Goal: Entertainment & Leisure: Consume media (video, audio)

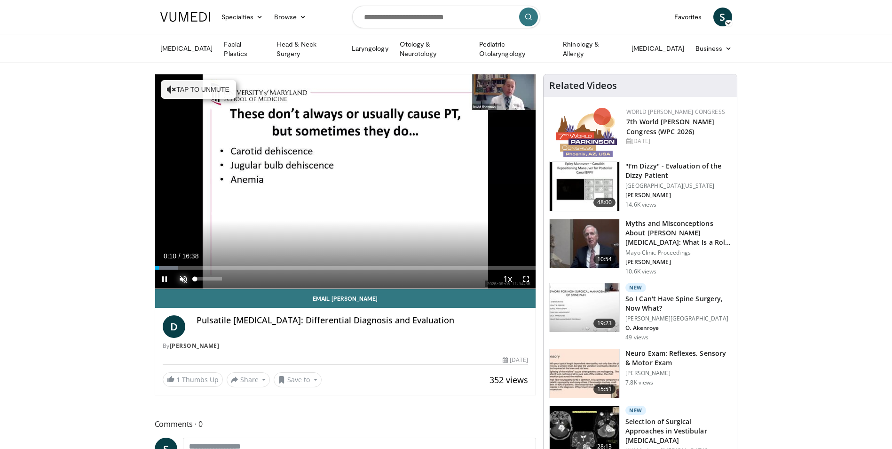
click at [179, 275] on span "Video Player" at bounding box center [183, 278] width 19 height 19
drag, startPoint x: 162, startPoint y: 267, endPoint x: 172, endPoint y: 268, distance: 10.0
click at [172, 269] on div "Current Time 0:44 / Duration 16:38 Play Skip Backward Skip Forward Mute 11% Loa…" at bounding box center [345, 278] width 381 height 19
drag, startPoint x: 173, startPoint y: 268, endPoint x: 188, endPoint y: 267, distance: 15.5
click at [188, 267] on video-js "**********" at bounding box center [345, 181] width 381 height 214
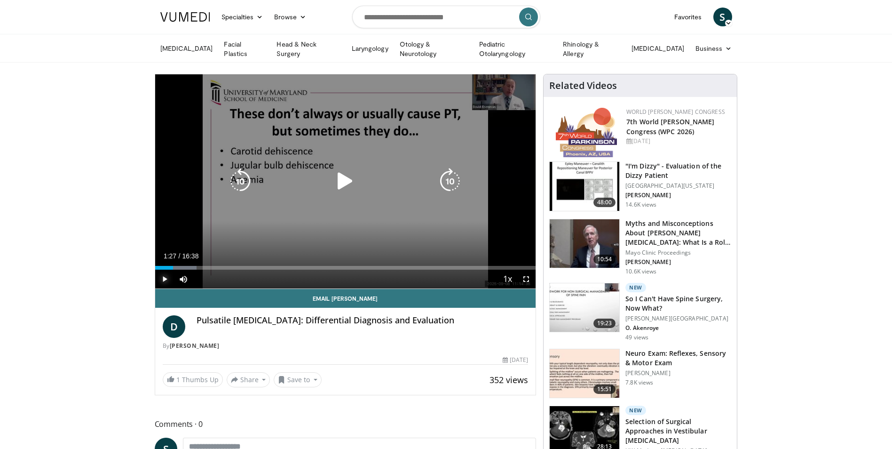
click at [188, 267] on div "Progress Bar" at bounding box center [179, 268] width 36 height 4
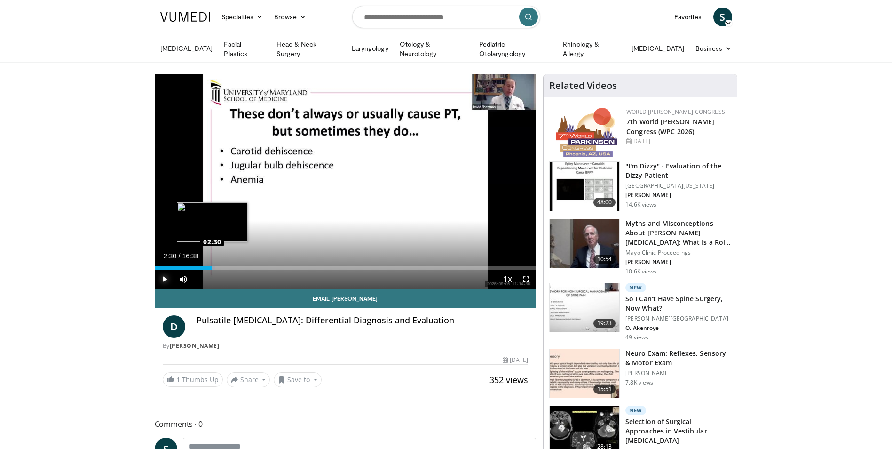
drag, startPoint x: 192, startPoint y: 266, endPoint x: 213, endPoint y: 266, distance: 20.2
click at [213, 266] on div "Loaded : 15.90% 02:30 02:30" at bounding box center [345, 268] width 381 height 4
drag, startPoint x: 232, startPoint y: 266, endPoint x: 255, endPoint y: 262, distance: 23.3
click at [255, 262] on div "Loaded : 28.04% 04:20 04:22" at bounding box center [345, 264] width 381 height 9
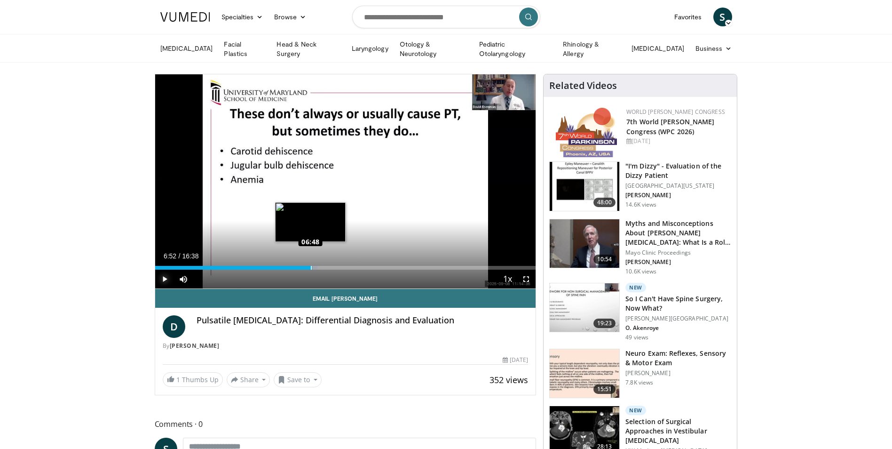
drag, startPoint x: 293, startPoint y: 267, endPoint x: 313, endPoint y: 265, distance: 19.8
click at [313, 266] on div "Loaded : 42.72% 06:52 06:48" at bounding box center [345, 268] width 381 height 4
drag, startPoint x: 312, startPoint y: 266, endPoint x: 328, endPoint y: 268, distance: 16.1
click at [328, 269] on div "Current Time 7:34 / Duration 16:38 Play Skip Backward Skip Forward Mute 42% Loa…" at bounding box center [345, 278] width 381 height 19
drag, startPoint x: 328, startPoint y: 269, endPoint x: 346, endPoint y: 270, distance: 17.4
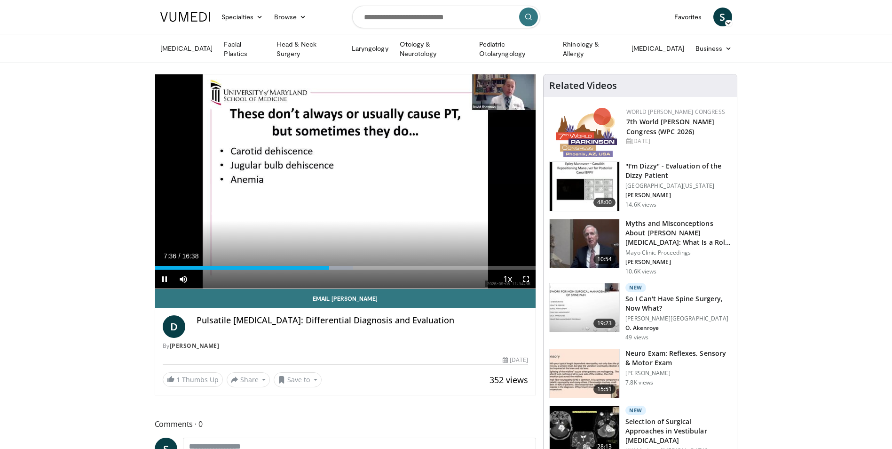
click at [346, 270] on div "Current Time 7:36 / Duration 16:38 Pause Skip Backward Skip Forward Mute 42% Lo…" at bounding box center [345, 278] width 381 height 19
drag, startPoint x: 330, startPoint y: 265, endPoint x: 352, endPoint y: 264, distance: 21.6
click at [352, 266] on div "Loaded : 55.64% 08:34 08:35" at bounding box center [345, 268] width 381 height 4
drag, startPoint x: 356, startPoint y: 265, endPoint x: 376, endPoint y: 264, distance: 20.2
click at [376, 266] on div "Progress Bar" at bounding box center [374, 268] width 18 height 4
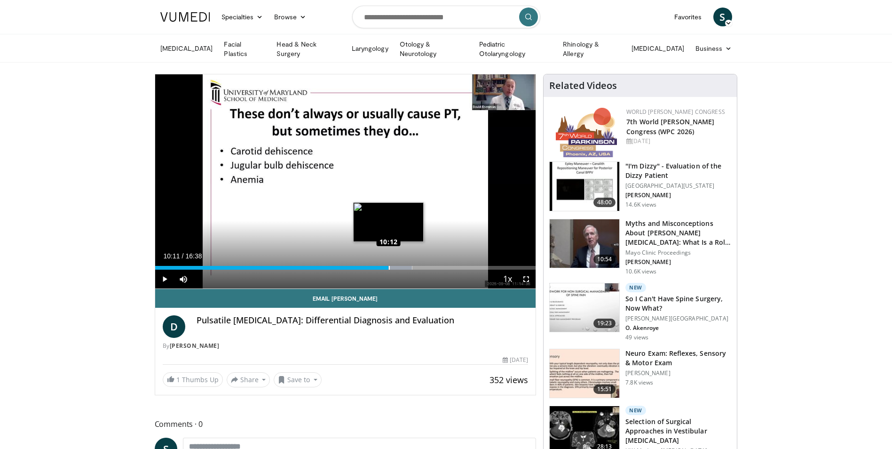
drag, startPoint x: 378, startPoint y: 267, endPoint x: 388, endPoint y: 265, distance: 11.0
click at [388, 266] on div "Loaded : 67.56% 10:10 10:12" at bounding box center [345, 268] width 381 height 4
drag, startPoint x: 391, startPoint y: 266, endPoint x: 420, endPoint y: 264, distance: 28.7
click at [420, 266] on div "Loaded : 75.11% 11:35 11:35" at bounding box center [345, 268] width 381 height 4
drag, startPoint x: 435, startPoint y: 264, endPoint x: 460, endPoint y: 259, distance: 25.5
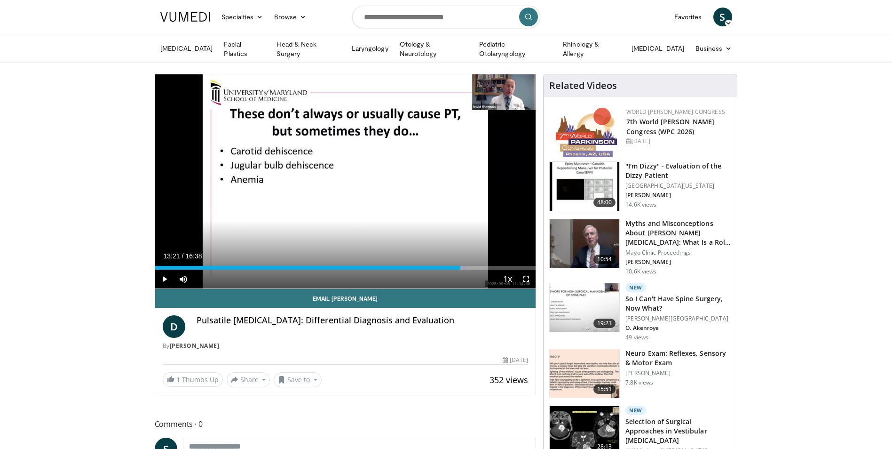
click at [460, 260] on div "Loaded : 82.12% 13:21 13:20" at bounding box center [345, 264] width 381 height 9
drag, startPoint x: 462, startPoint y: 268, endPoint x: 482, endPoint y: 263, distance: 21.2
click at [482, 263] on div "Loaded : 87.13% 14:10 14:16" at bounding box center [345, 264] width 381 height 9
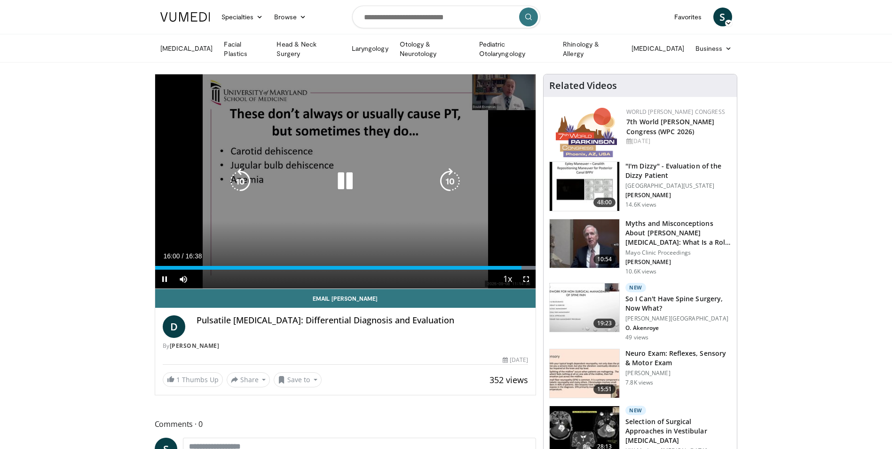
click at [348, 182] on icon "Video Player" at bounding box center [345, 181] width 26 height 26
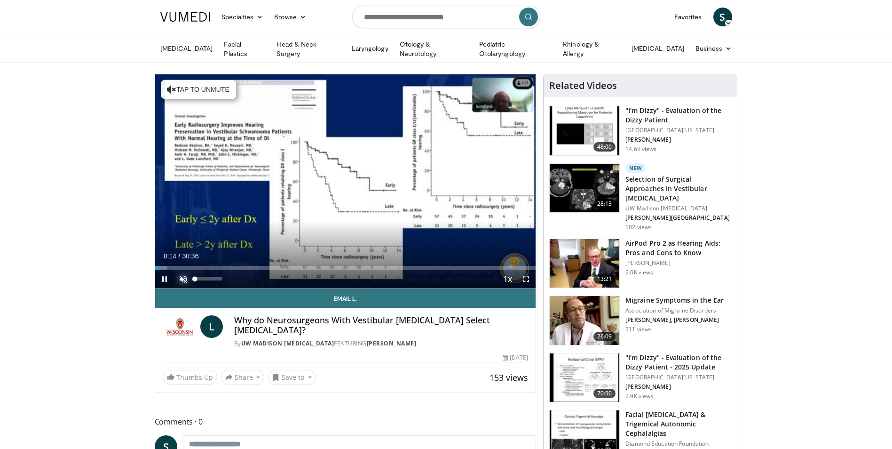
click at [184, 280] on span "Video Player" at bounding box center [183, 278] width 19 height 19
drag, startPoint x: 222, startPoint y: 279, endPoint x: 241, endPoint y: 276, distance: 19.4
click at [241, 276] on div "Current Time 1:05 / Duration 30:36 Pause Skip Backward Skip Forward Mute 100% L…" at bounding box center [345, 278] width 381 height 19
click at [217, 276] on div "Current Time 1:06 / Duration 30:36 Pause Skip Backward Skip Forward Mute 100% L…" at bounding box center [345, 278] width 381 height 19
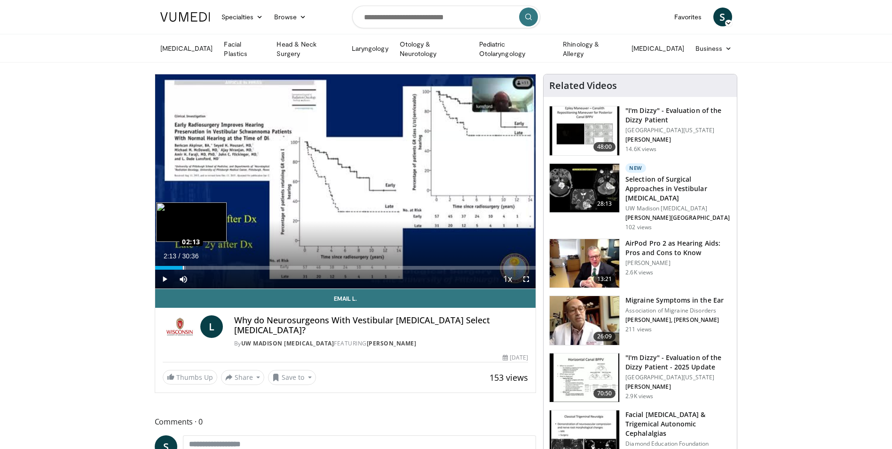
drag, startPoint x: 167, startPoint y: 267, endPoint x: 182, endPoint y: 267, distance: 15.0
click at [182, 267] on div "Loaded : 8.15% 02:13 02:13" at bounding box center [345, 268] width 381 height 4
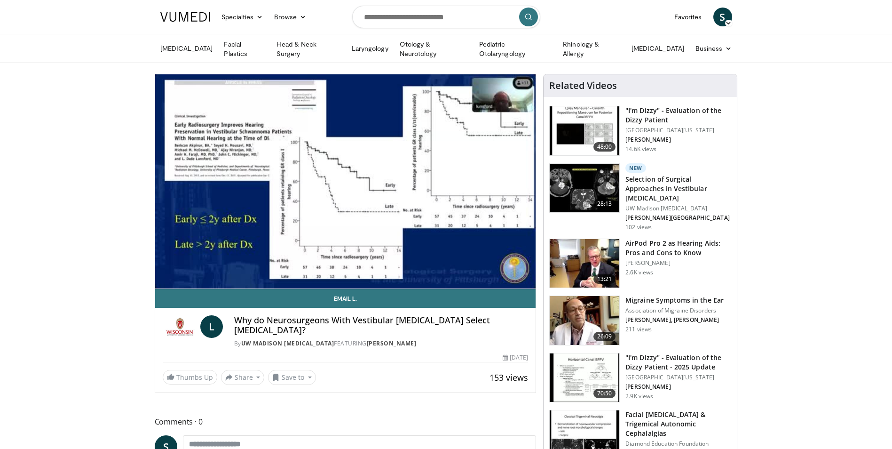
click at [183, 268] on video-js "**********" at bounding box center [345, 181] width 381 height 214
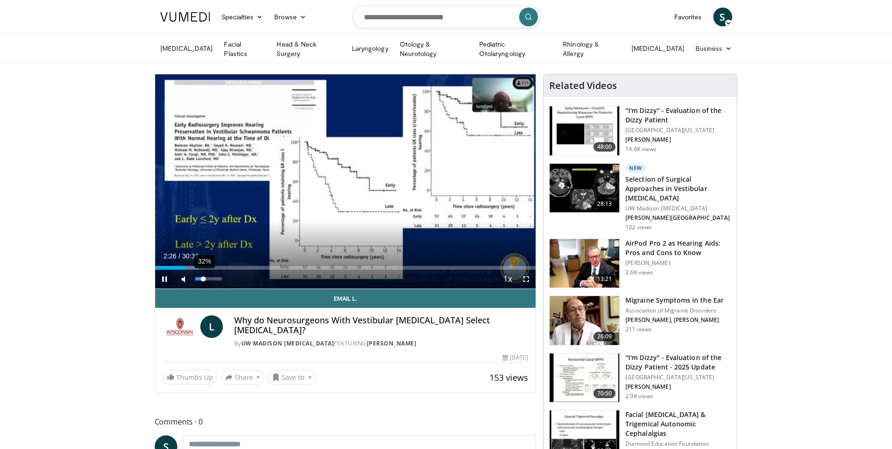
drag, startPoint x: 183, startPoint y: 268, endPoint x: 203, endPoint y: 268, distance: 19.8
click at [203, 268] on video-js "**********" at bounding box center [345, 181] width 381 height 214
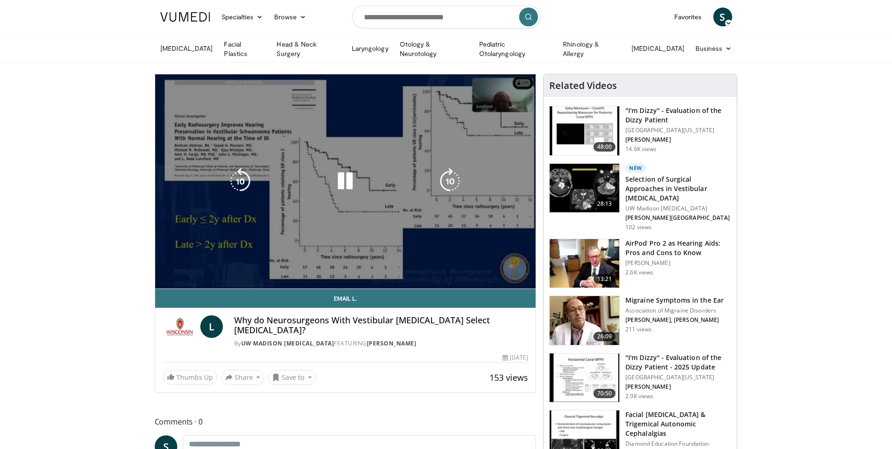
drag, startPoint x: 203, startPoint y: 268, endPoint x: 213, endPoint y: 280, distance: 15.1
click at [213, 280] on video-js "**********" at bounding box center [345, 181] width 381 height 214
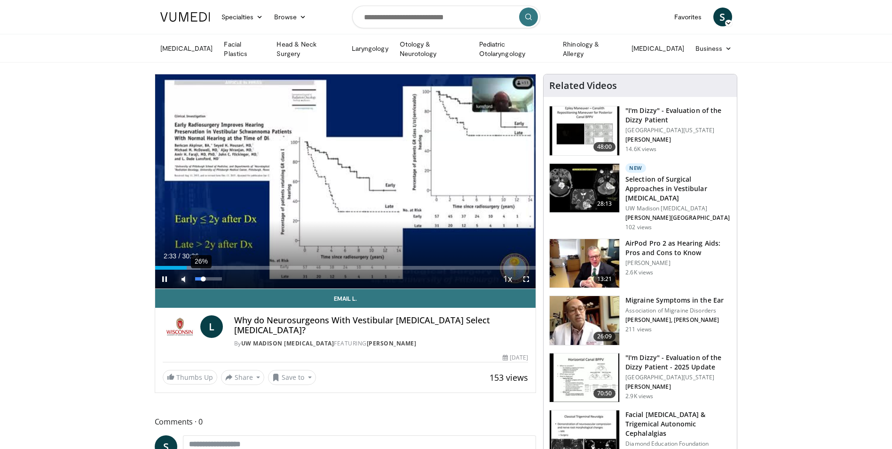
drag, startPoint x: 188, startPoint y: 268, endPoint x: 203, endPoint y: 268, distance: 15.5
click at [203, 269] on div "Mute 26%" at bounding box center [207, 278] width 66 height 19
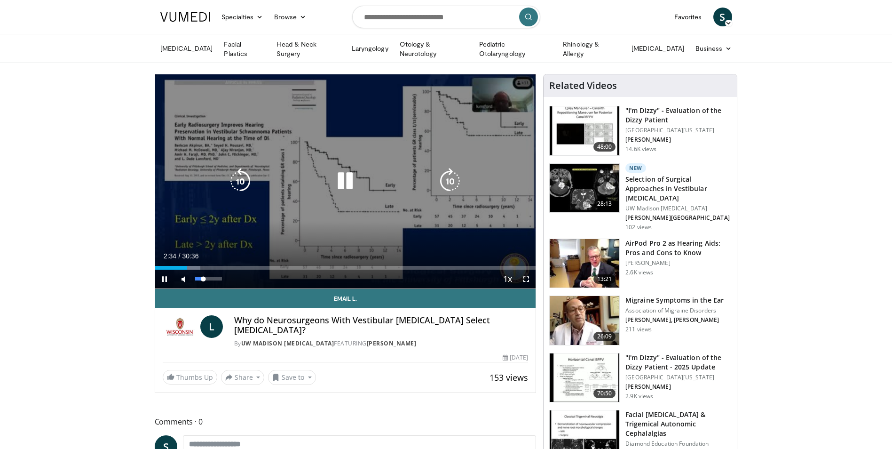
click at [204, 269] on div "26%" at bounding box center [208, 278] width 33 height 19
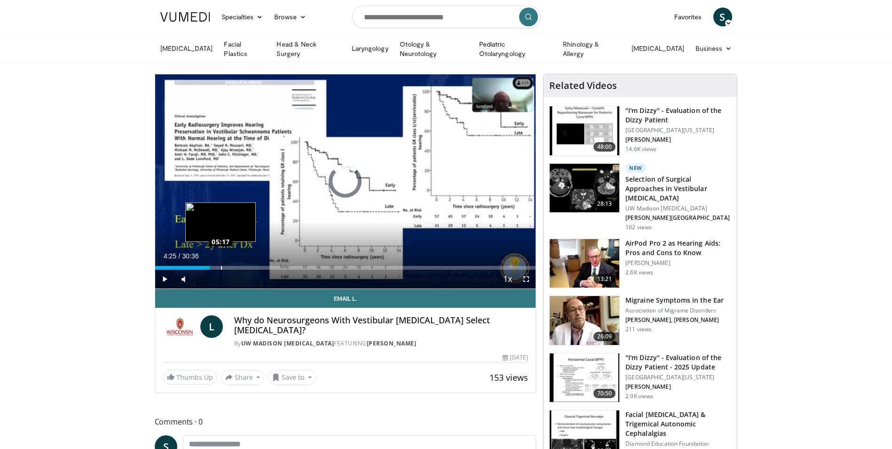
drag, startPoint x: 197, startPoint y: 268, endPoint x: 221, endPoint y: 265, distance: 24.1
click at [221, 266] on div "Loaded : 0.00% 05:15 05:17" at bounding box center [345, 268] width 381 height 4
drag, startPoint x: 221, startPoint y: 267, endPoint x: 234, endPoint y: 266, distance: 12.3
click at [234, 266] on div "Loaded : 22.88% 06:20 06:18" at bounding box center [345, 268] width 381 height 4
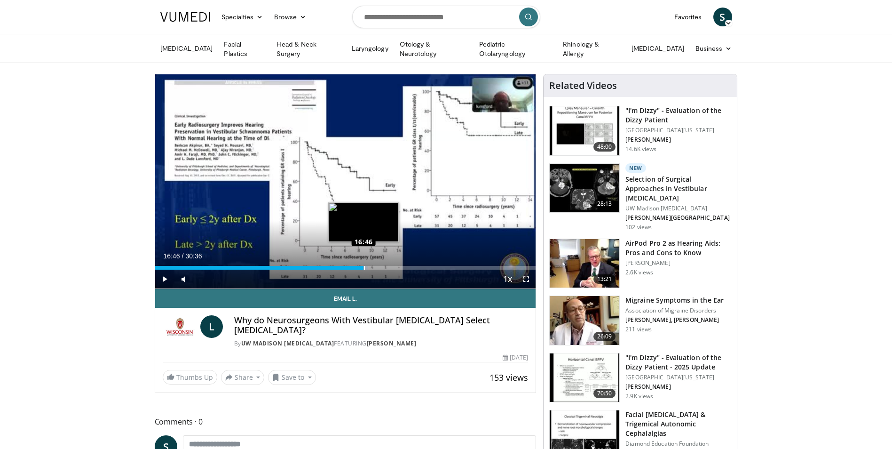
drag, startPoint x: 336, startPoint y: 266, endPoint x: 363, endPoint y: 264, distance: 27.8
click at [363, 266] on div "Loaded : 56.01% 16:46 16:46" at bounding box center [345, 268] width 381 height 4
drag, startPoint x: 370, startPoint y: 268, endPoint x: 379, endPoint y: 267, distance: 10.0
click at [379, 269] on div "Current Time 17:12 / Duration 30:36 Pause Skip Backward Skip Forward Mute 21% L…" at bounding box center [345, 278] width 381 height 19
drag, startPoint x: 368, startPoint y: 267, endPoint x: 382, endPoint y: 265, distance: 14.7
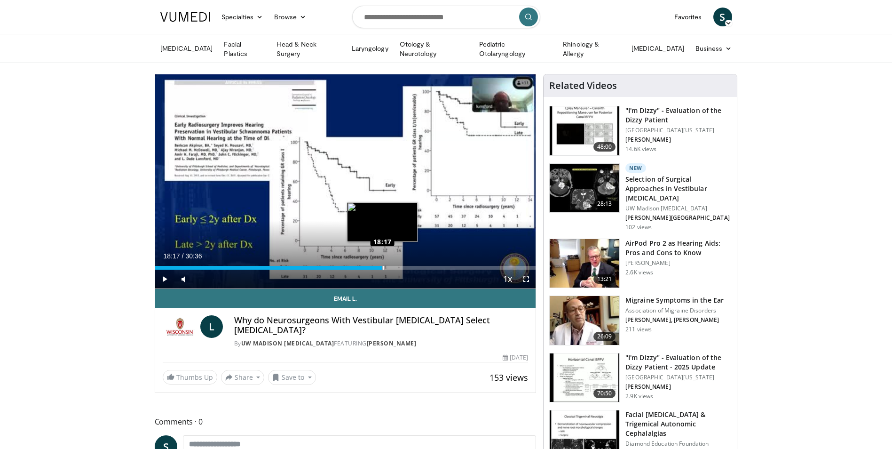
click at [382, 266] on div "Loaded : 59.82% 18:14 18:17" at bounding box center [345, 268] width 381 height 4
drag, startPoint x: 398, startPoint y: 263, endPoint x: 410, endPoint y: 263, distance: 12.7
click at [410, 263] on div "Loaded : 67.97% 20:21 20:28" at bounding box center [345, 264] width 381 height 9
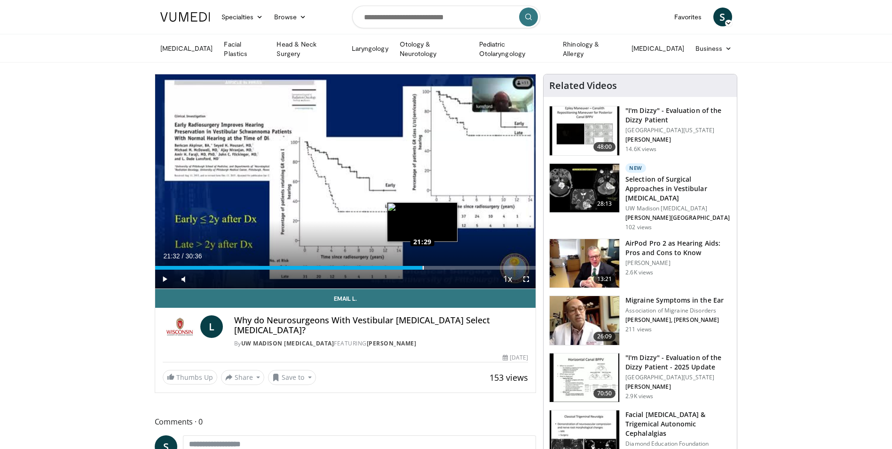
drag, startPoint x: 410, startPoint y: 267, endPoint x: 423, endPoint y: 267, distance: 12.2
click at [423, 267] on div "Loaded : 70.69% 21:11 21:29" at bounding box center [345, 268] width 381 height 4
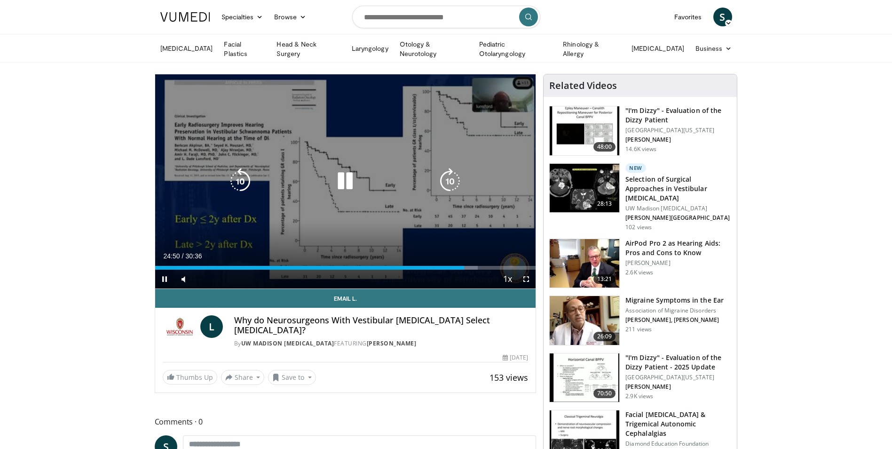
drag, startPoint x: 511, startPoint y: 100, endPoint x: 520, endPoint y: 97, distance: 10.0
click at [520, 97] on div "10 seconds Tap to unmute" at bounding box center [345, 181] width 381 height 214
click at [518, 197] on div "10 seconds Tap to unmute" at bounding box center [345, 181] width 381 height 214
click at [384, 126] on div "10 seconds Tap to unmute" at bounding box center [345, 181] width 381 height 214
click at [345, 180] on icon "Video Player" at bounding box center [345, 181] width 26 height 26
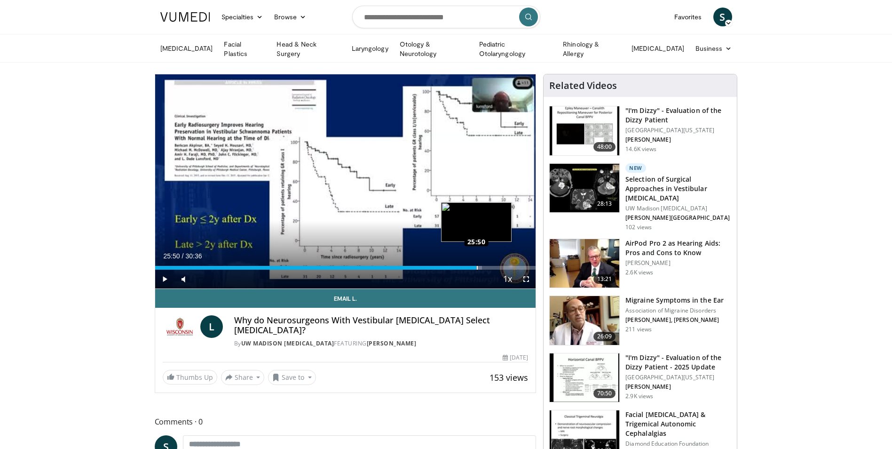
drag, startPoint x: 467, startPoint y: 267, endPoint x: 476, endPoint y: 263, distance: 10.1
click at [476, 263] on div "Loaded : 85.92% 25:48 25:50" at bounding box center [345, 264] width 381 height 9
click at [526, 277] on span "Video Player" at bounding box center [526, 278] width 19 height 19
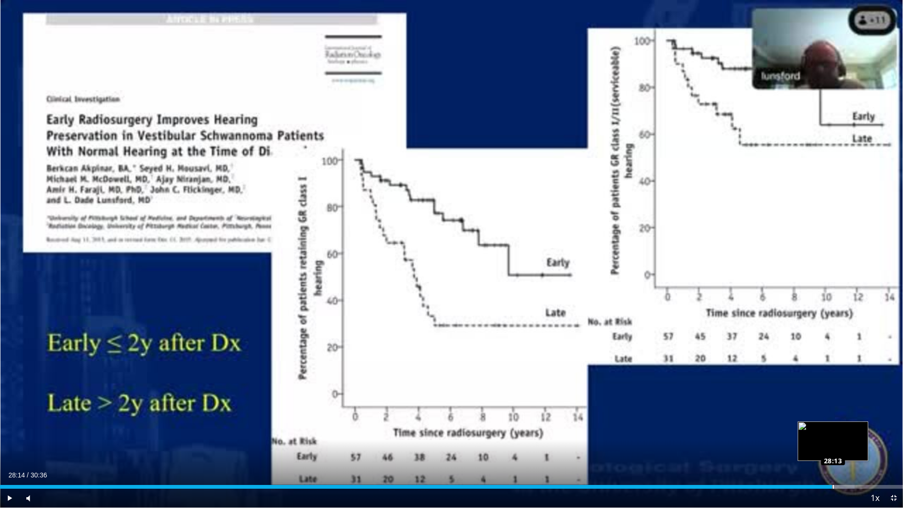
drag, startPoint x: 820, startPoint y: 486, endPoint x: 833, endPoint y: 482, distance: 13.2
click at [833, 448] on div "Loaded : 94.62% 28:11 28:13" at bounding box center [451, 484] width 903 height 9
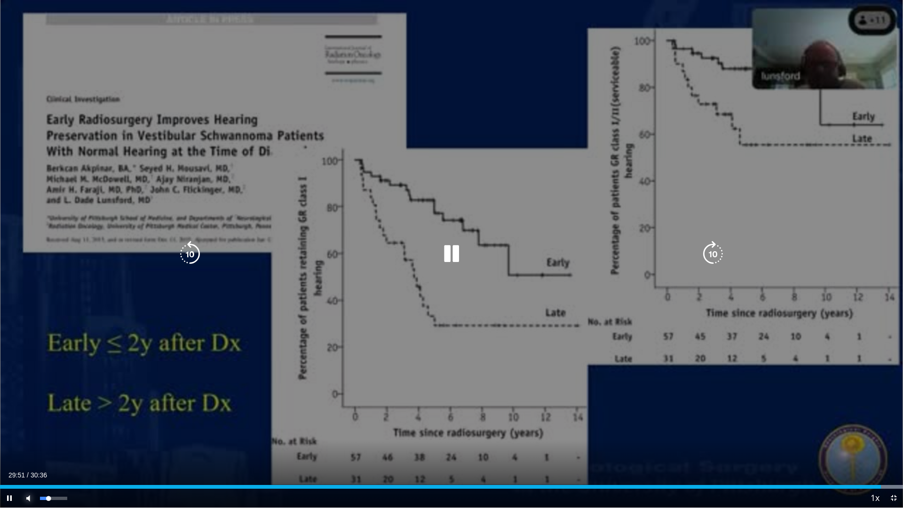
click at [30, 448] on span "Video Player" at bounding box center [28, 498] width 19 height 19
